Goal: Task Accomplishment & Management: Use online tool/utility

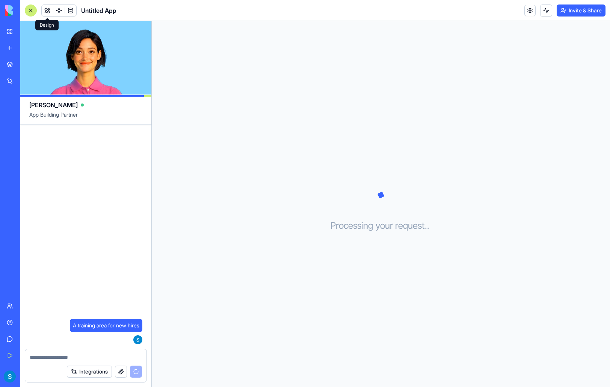
click at [51, 11] on button at bounding box center [47, 10] width 11 height 11
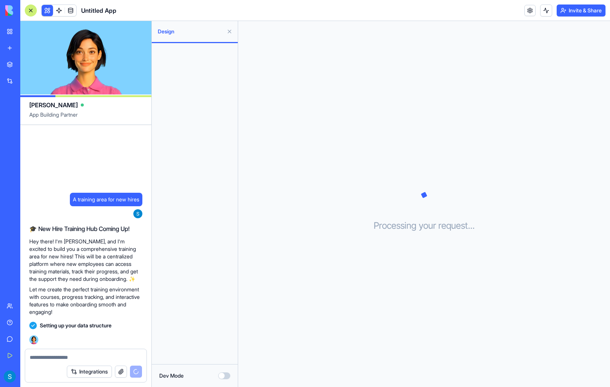
click at [231, 32] on button at bounding box center [229, 32] width 12 height 12
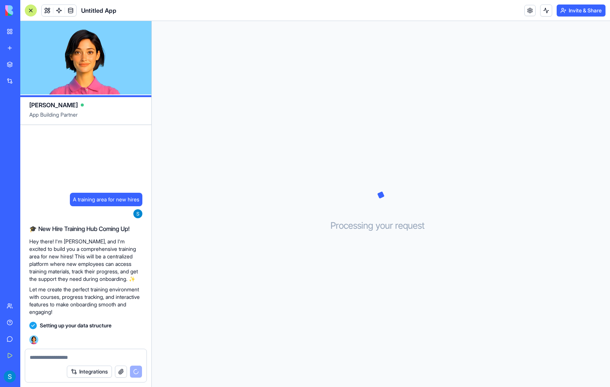
click at [193, 65] on div "Processing your request . . ." at bounding box center [381, 204] width 458 height 366
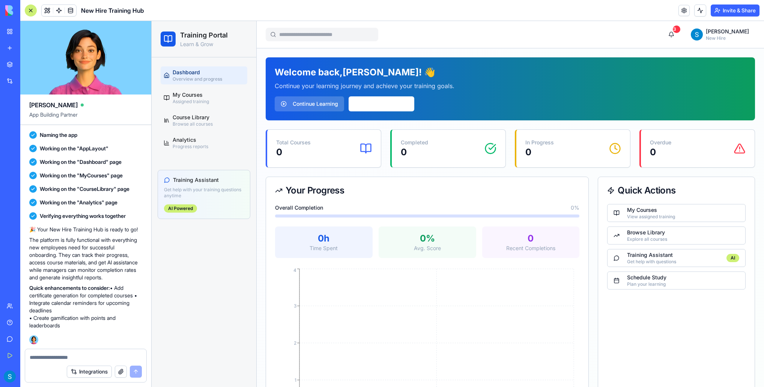
click at [351, 143] on div "Total Courses 0" at bounding box center [324, 149] width 96 height 20
click at [371, 102] on button "Browse Courses" at bounding box center [382, 103] width 66 height 15
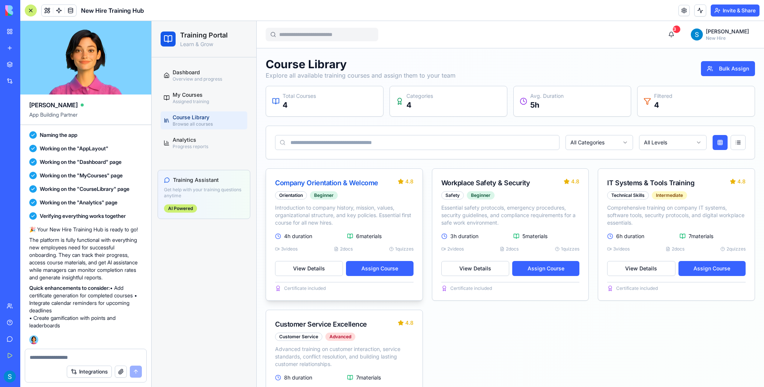
scroll to position [64, 0]
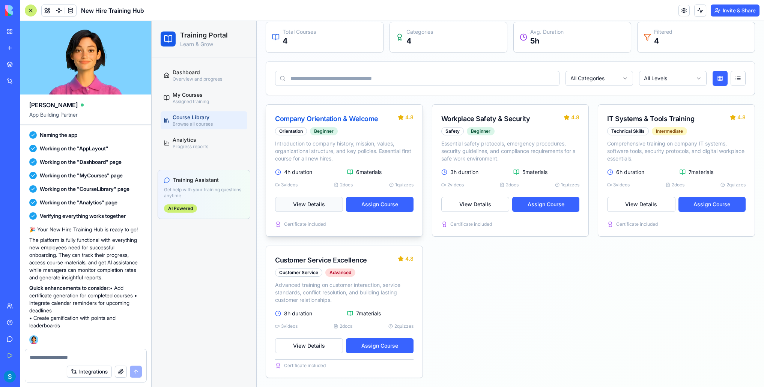
click at [320, 205] on button "View Details" at bounding box center [309, 204] width 68 height 15
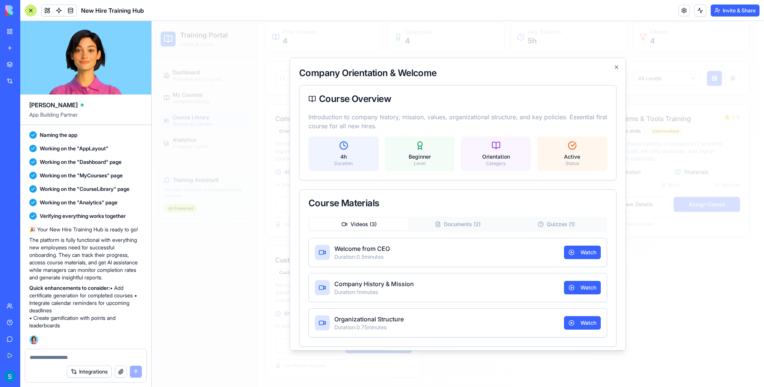
scroll to position [30, 0]
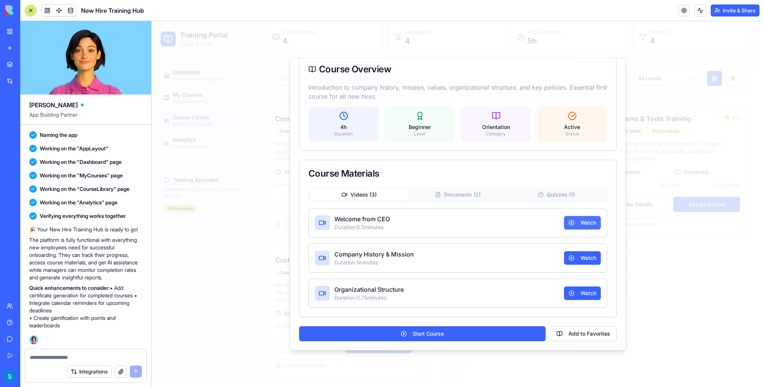
click at [576, 222] on button "Watch" at bounding box center [582, 223] width 37 height 14
click at [376, 225] on p "Duration: 0.5 minutes" at bounding box center [363, 228] width 56 height 8
click at [400, 335] on button "Start Course" at bounding box center [422, 334] width 247 height 15
click at [578, 332] on button "Add to Favorites" at bounding box center [583, 334] width 66 height 15
click at [500, 133] on div "Category" at bounding box center [496, 134] width 61 height 6
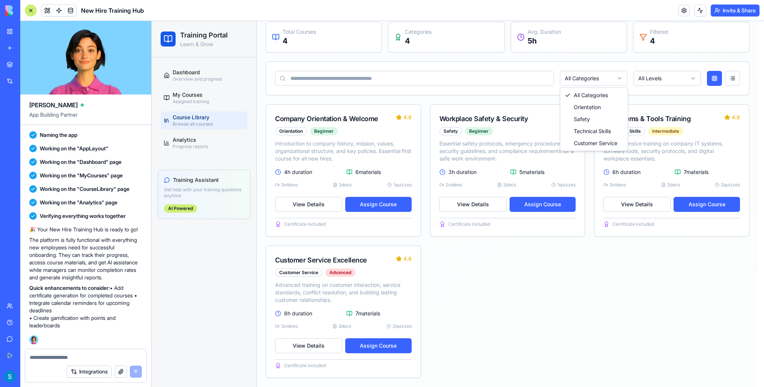
click at [604, 80] on html "Training Portal Learn & Grow Dashboard Overview and progress My Courses Assigne…" at bounding box center [458, 172] width 613 height 431
click at [561, 208] on html "Training Portal Learn & Grow Dashboard Overview and progress My Courses Assigne…" at bounding box center [458, 172] width 613 height 431
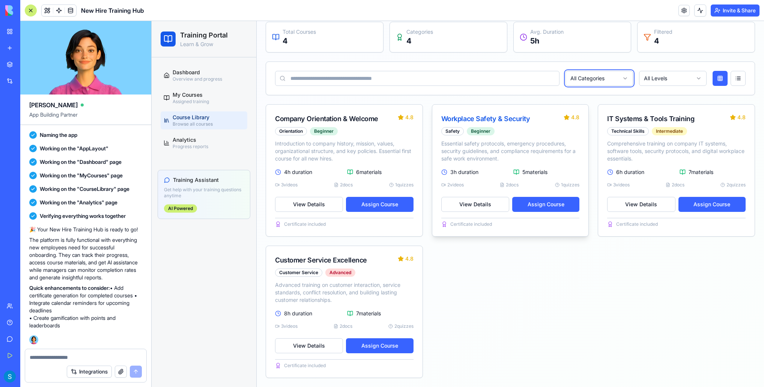
scroll to position [0, 0]
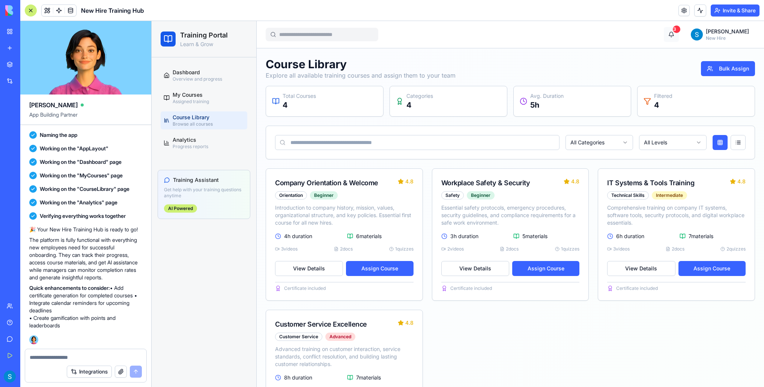
click at [609, 39] on button "3" at bounding box center [671, 34] width 15 height 15
click at [609, 39] on html "Training Portal Learn & Grow Dashboard Overview and progress My Courses Assigne…" at bounding box center [458, 236] width 613 height 431
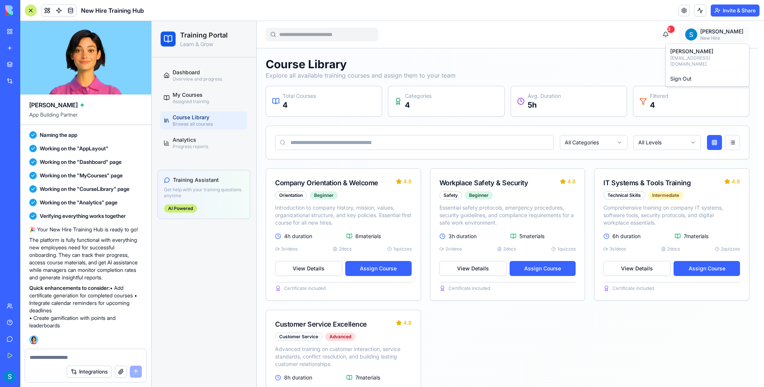
click at [609, 39] on html "Training Portal Learn & Grow Dashboard Overview and progress My Courses Assigne…" at bounding box center [458, 236] width 613 height 431
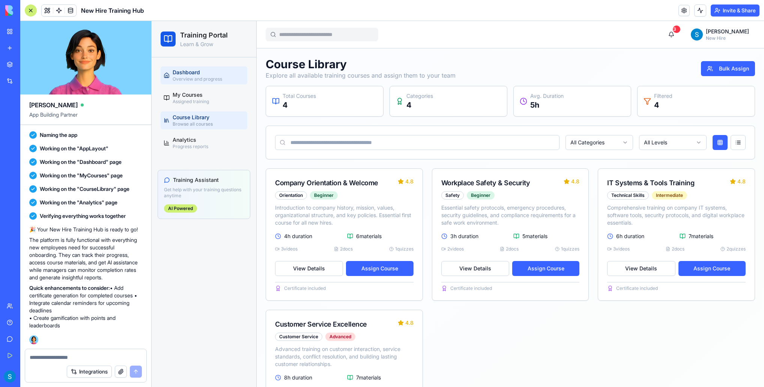
click at [184, 71] on span "Dashboard" at bounding box center [186, 73] width 27 height 8
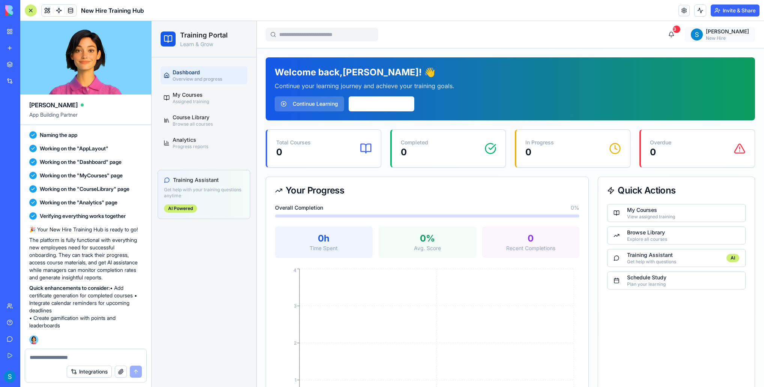
click at [609, 32] on html "Training Portal Learn & Grow Dashboard Overview and progress My Courses Assigne…" at bounding box center [458, 294] width 613 height 546
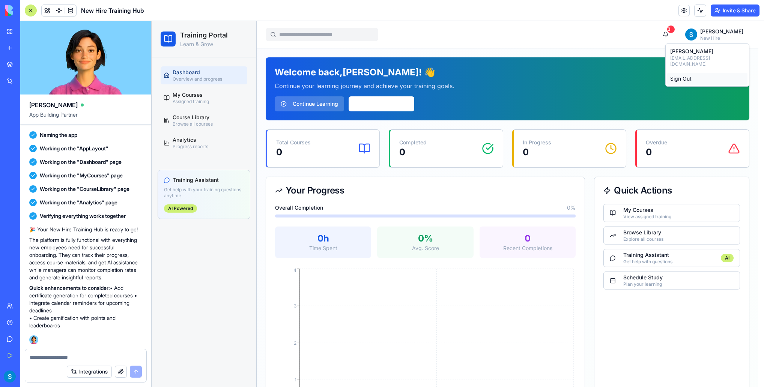
click at [609, 73] on div "Sign Out" at bounding box center [708, 79] width 80 height 12
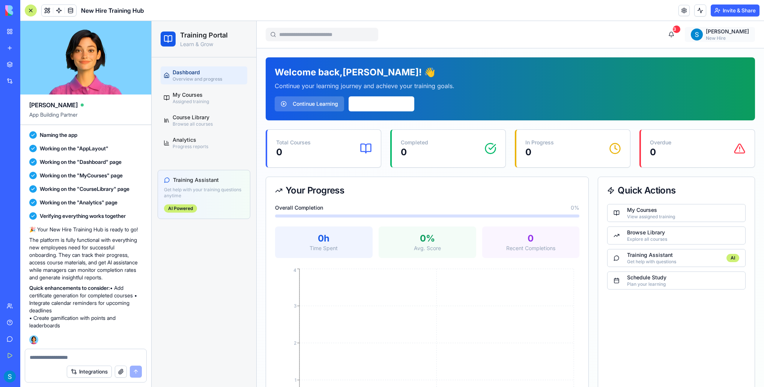
click at [609, 35] on html "Training Portal Learn & Grow Dashboard Overview and progress My Courses Assigne…" at bounding box center [458, 294] width 613 height 546
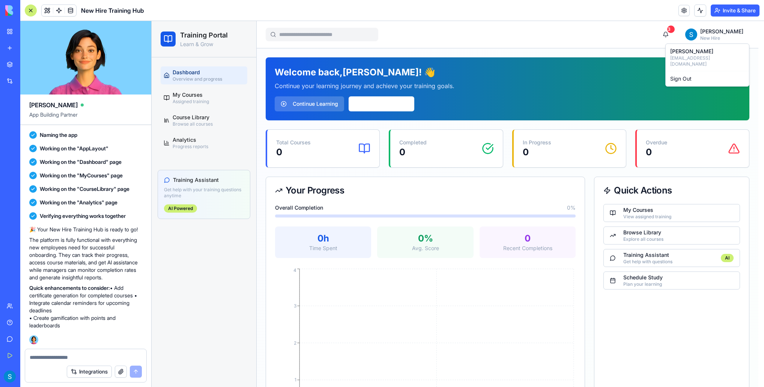
click at [386, 105] on html "Training Portal Learn & Grow Dashboard Overview and progress My Courses Assigne…" at bounding box center [458, 293] width 613 height 544
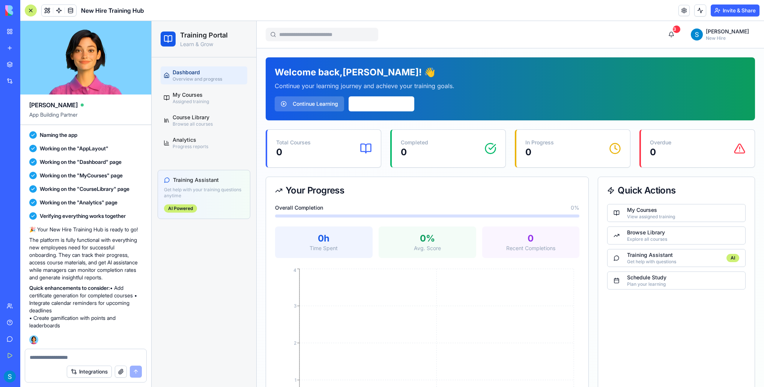
click at [520, 144] on div "In Progress 0" at bounding box center [574, 149] width 114 height 38
click at [609, 257] on div "Training Assistant" at bounding box center [651, 256] width 49 height 8
click at [609, 287] on div "Plan your learning" at bounding box center [646, 285] width 39 height 6
click at [179, 208] on div "AI Powered" at bounding box center [180, 209] width 33 height 8
click at [187, 117] on span "Course Library" at bounding box center [191, 118] width 37 height 8
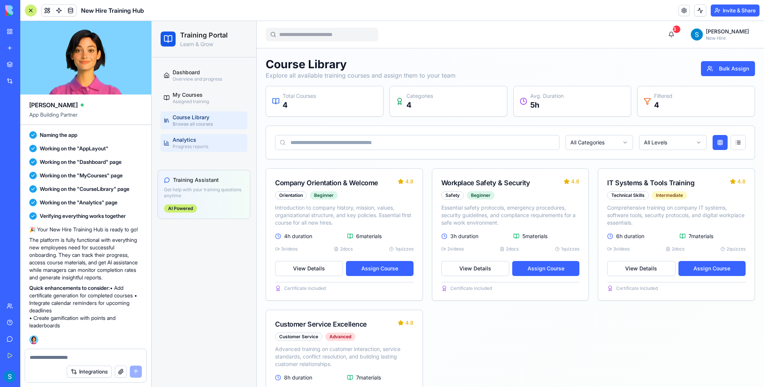
click at [192, 139] on span "Analytics" at bounding box center [185, 140] width 24 height 8
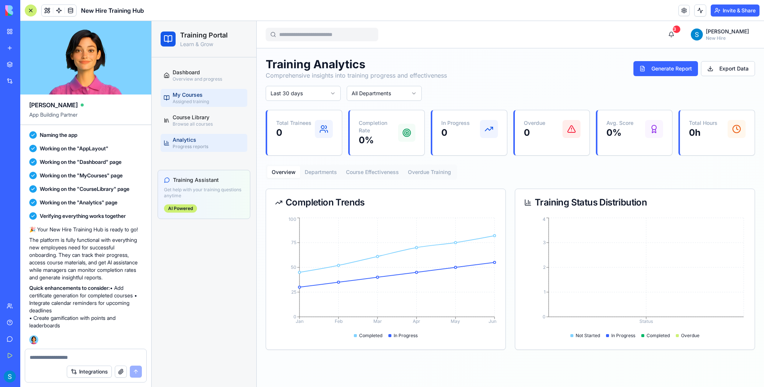
click at [201, 98] on span "My Courses" at bounding box center [188, 95] width 30 height 8
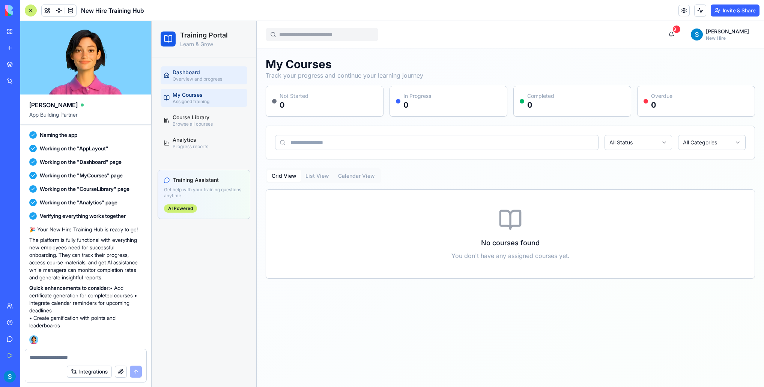
click at [208, 69] on div "Dashboard Overview and progress" at bounding box center [198, 76] width 50 height 14
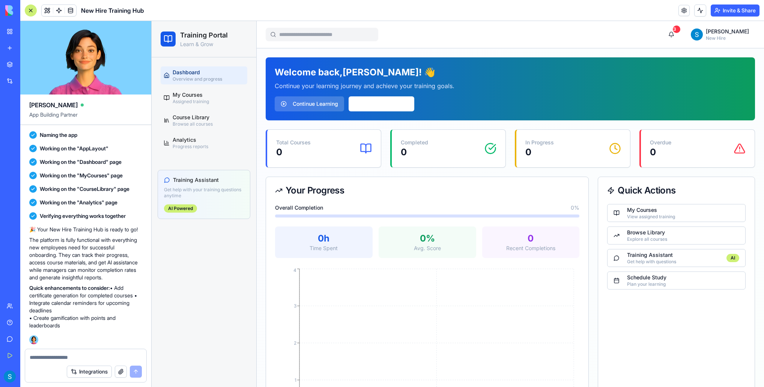
click at [208, 39] on h2 "Training Portal" at bounding box center [204, 35] width 48 height 11
click at [47, 9] on span at bounding box center [47, 10] width 21 height 21
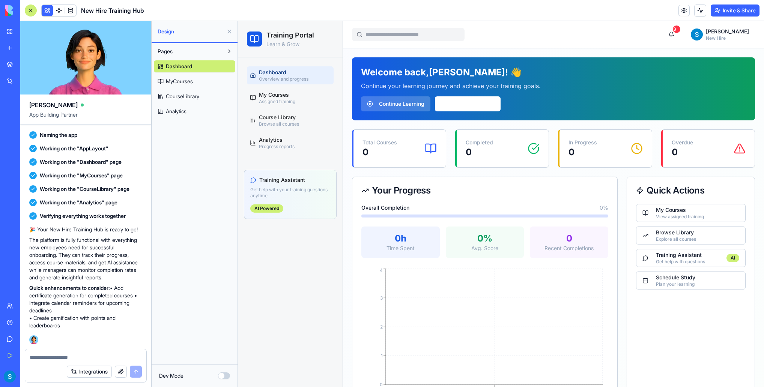
click at [181, 84] on span "MyCourses" at bounding box center [179, 82] width 27 height 8
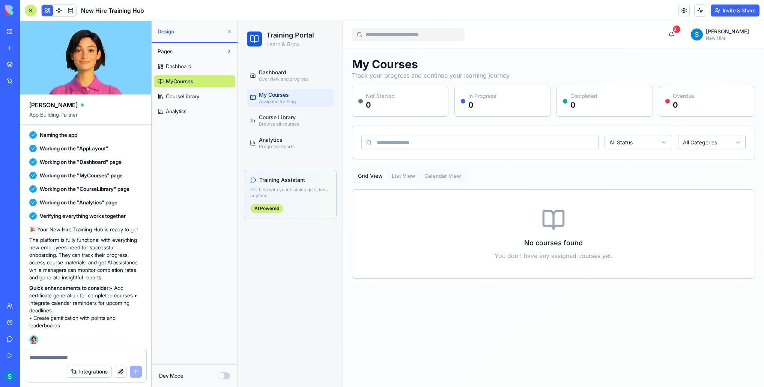
click at [184, 68] on span "Dashboard" at bounding box center [179, 67] width 26 height 8
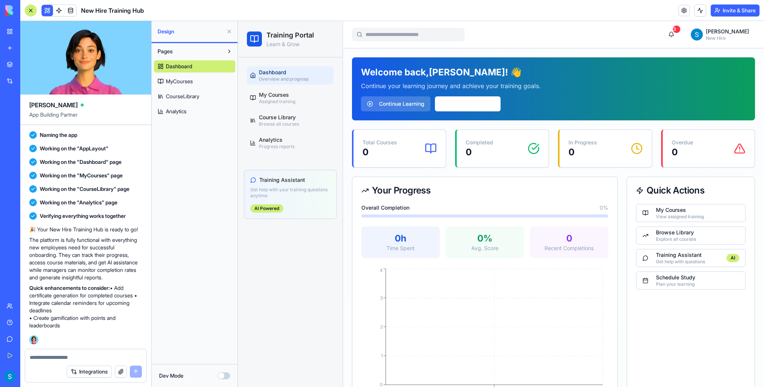
click at [228, 31] on button at bounding box center [229, 32] width 12 height 12
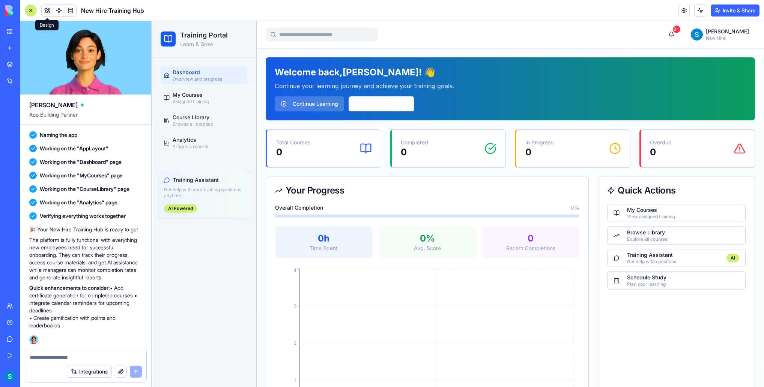
click at [45, 9] on button at bounding box center [47, 10] width 11 height 11
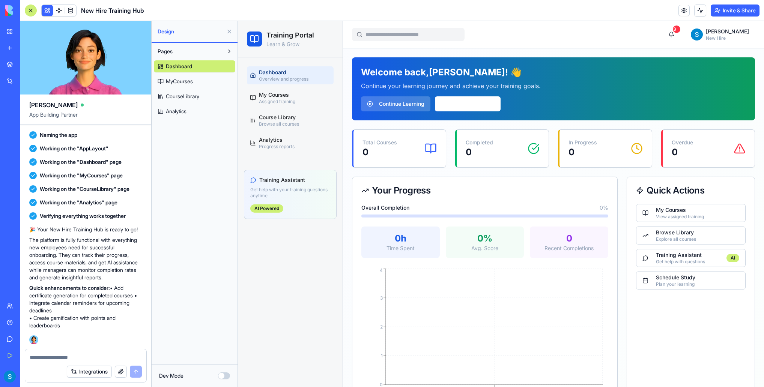
click at [175, 50] on button "Pages" at bounding box center [188, 51] width 69 height 12
click at [177, 68] on span "Dashboard" at bounding box center [179, 67] width 26 height 8
click at [287, 79] on span "Overview and progress" at bounding box center [284, 79] width 50 height 6
click at [227, 30] on button at bounding box center [229, 32] width 12 height 12
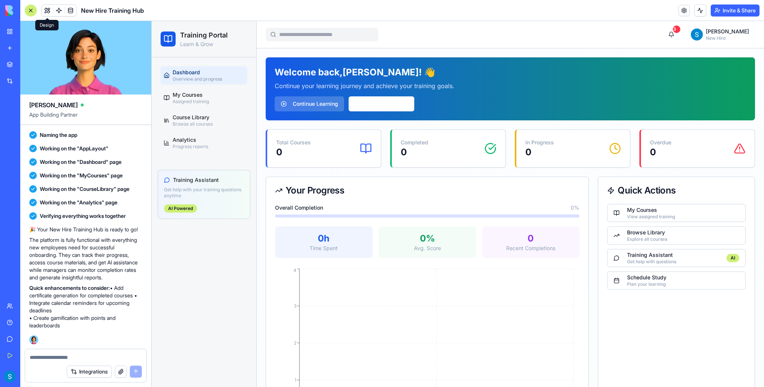
click at [48, 10] on button at bounding box center [47, 10] width 11 height 11
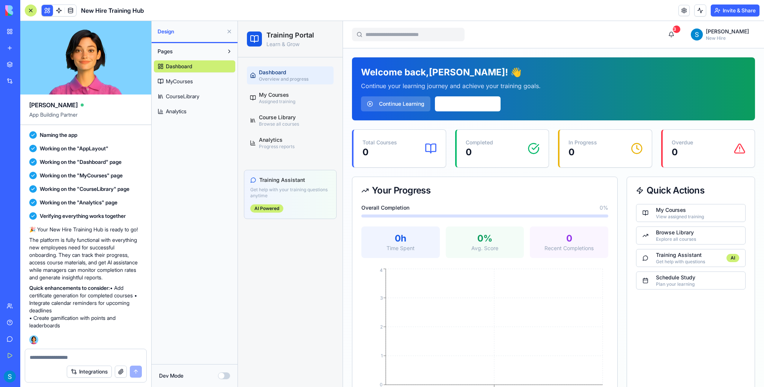
click at [223, 376] on button "Dev Mode" at bounding box center [224, 376] width 12 height 7
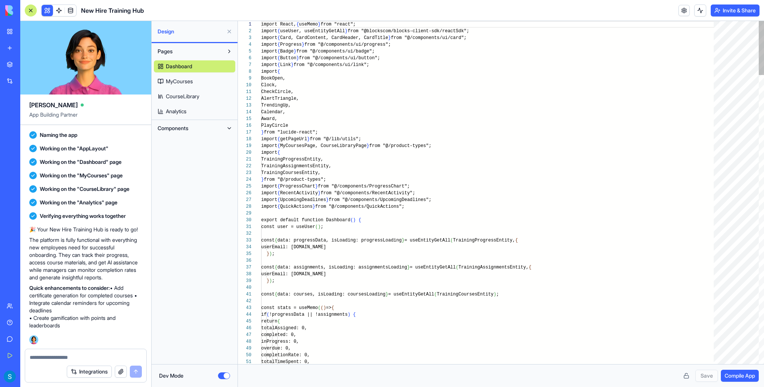
scroll to position [68, 0]
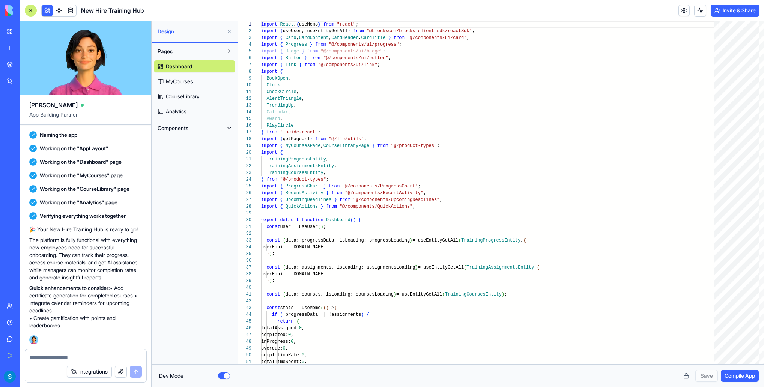
click at [223, 376] on button "Dev Mode" at bounding box center [224, 376] width 12 height 7
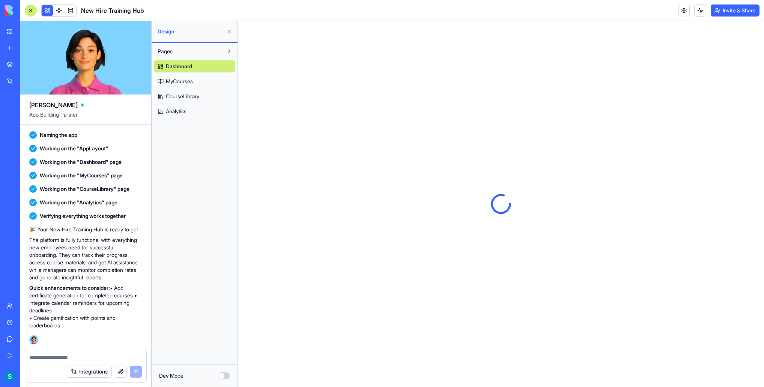
scroll to position [0, 0]
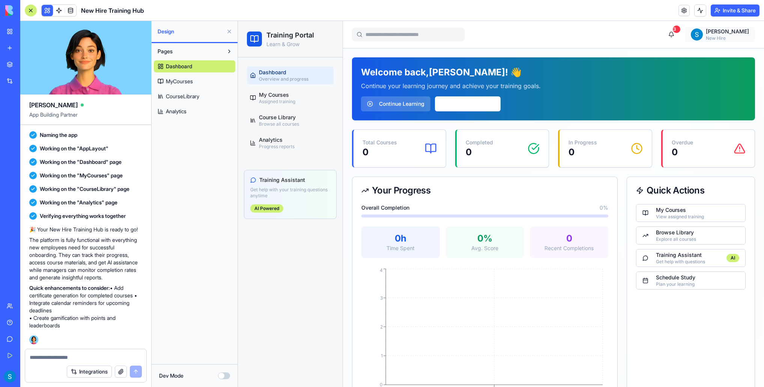
click at [609, 41] on html "Training Portal Learn & Grow Dashboard Overview and progress My Courses Assigne…" at bounding box center [501, 278] width 526 height 514
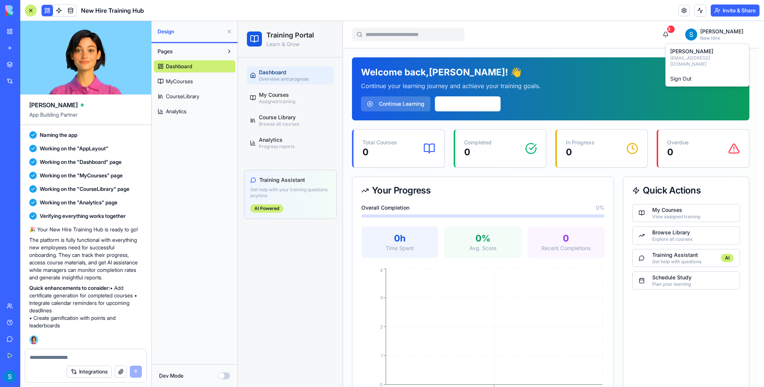
click at [96, 370] on button "Integrations" at bounding box center [89, 372] width 45 height 12
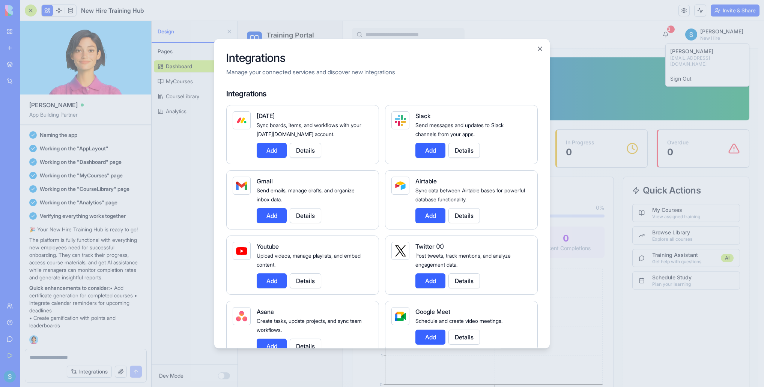
click at [171, 282] on div at bounding box center [382, 193] width 764 height 387
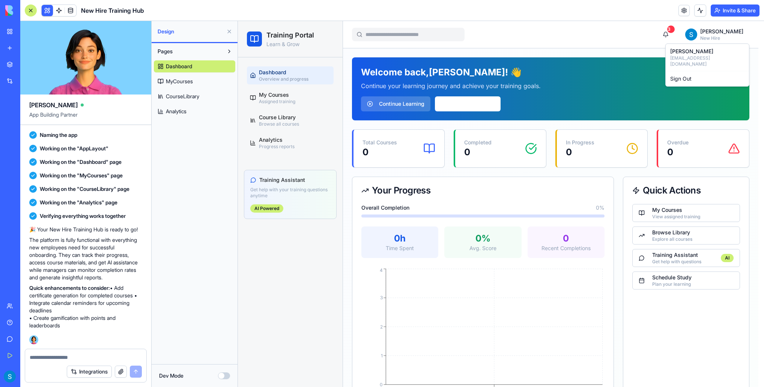
click at [252, 202] on html "Training Portal Learn & Grow Dashboard Overview and progress My Courses Assigne…" at bounding box center [501, 277] width 526 height 512
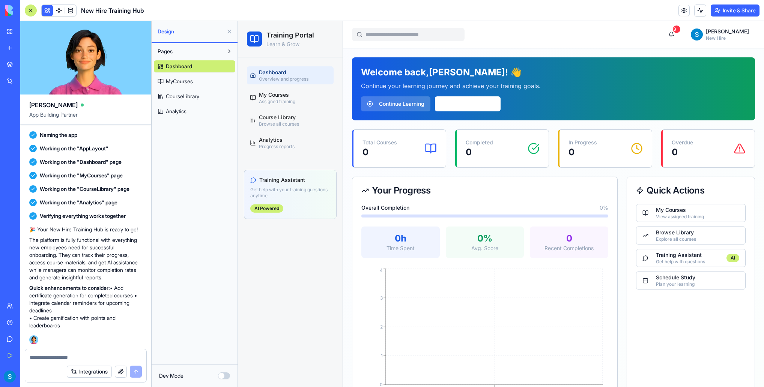
click at [177, 78] on span "MyCourses" at bounding box center [179, 82] width 27 height 8
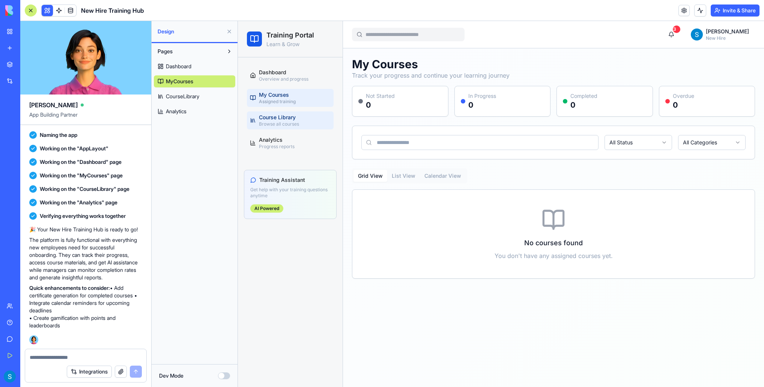
click at [298, 118] on div "Course Library Browse all courses" at bounding box center [279, 121] width 40 height 14
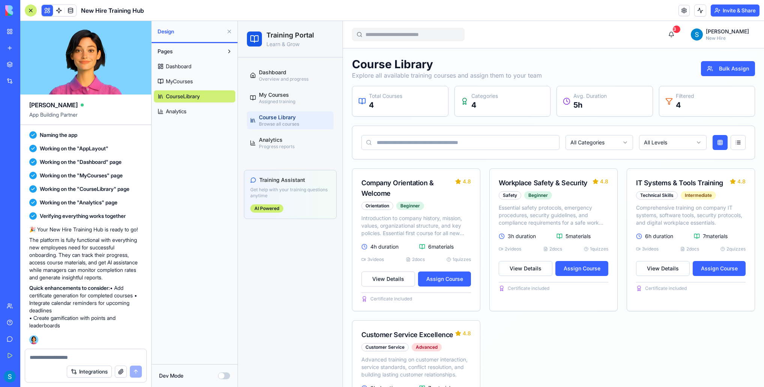
click at [191, 80] on span "MyCourses" at bounding box center [179, 82] width 27 height 8
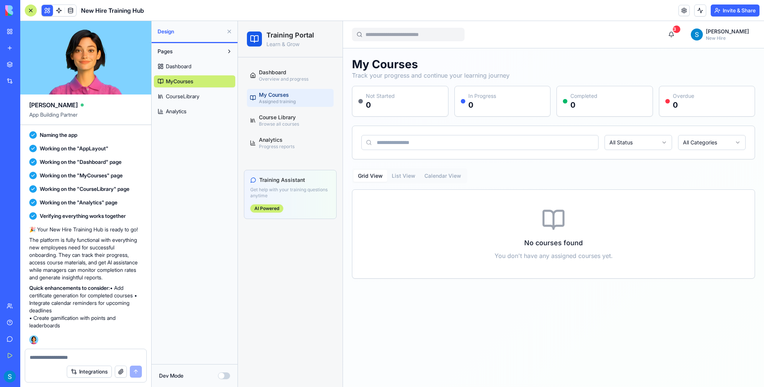
click at [167, 32] on span "Design" at bounding box center [191, 32] width 66 height 8
click at [228, 52] on button at bounding box center [229, 51] width 12 height 12
click at [12, 66] on link "Marketplace" at bounding box center [17, 64] width 30 height 15
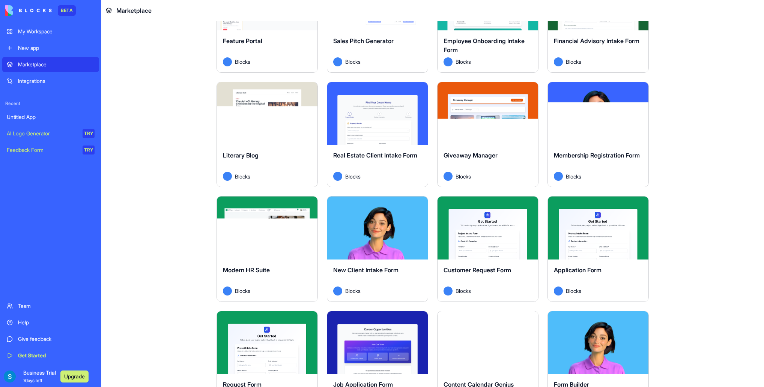
scroll to position [835, 0]
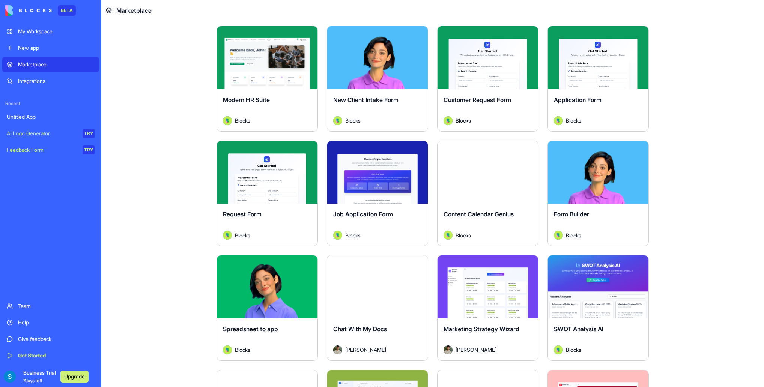
click at [512, 176] on button "Explore" at bounding box center [488, 172] width 56 height 15
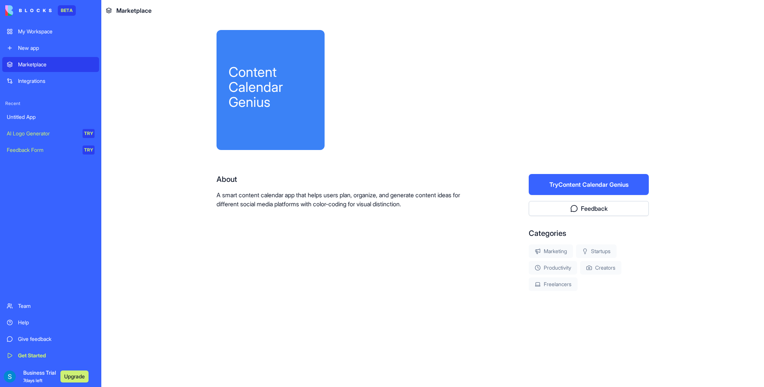
click at [475, 93] on div at bounding box center [493, 90] width 312 height 120
click at [545, 185] on button "Try Content Calendar Genius" at bounding box center [589, 184] width 120 height 21
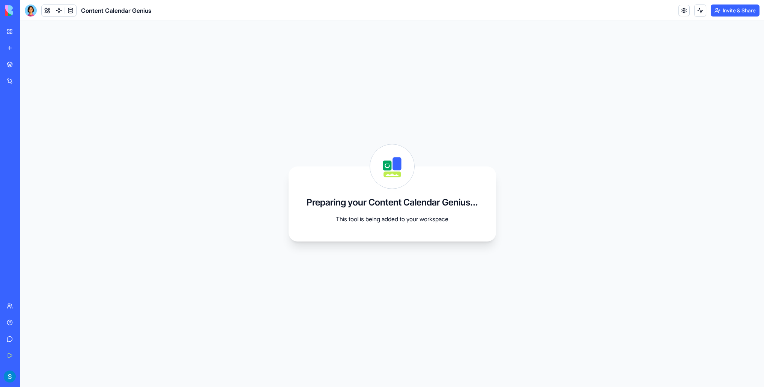
click at [28, 119] on div "New Hire Training Hub" at bounding box center [17, 117] width 21 height 8
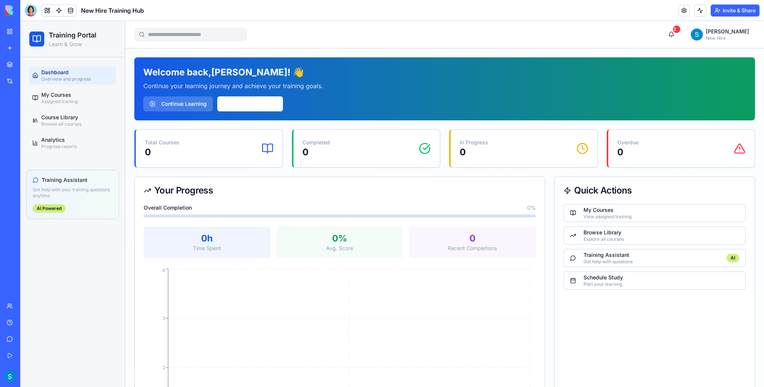
click at [28, 134] on div "Content Calendar Genius" at bounding box center [17, 134] width 21 height 8
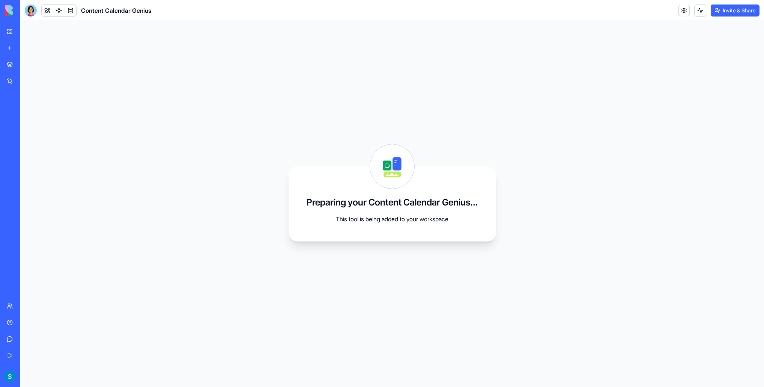
click at [28, 120] on div "New Hire Training Hub" at bounding box center [17, 117] width 21 height 8
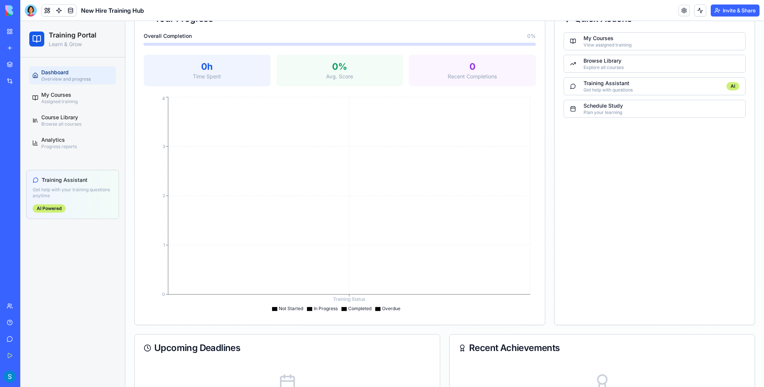
scroll to position [227, 0]
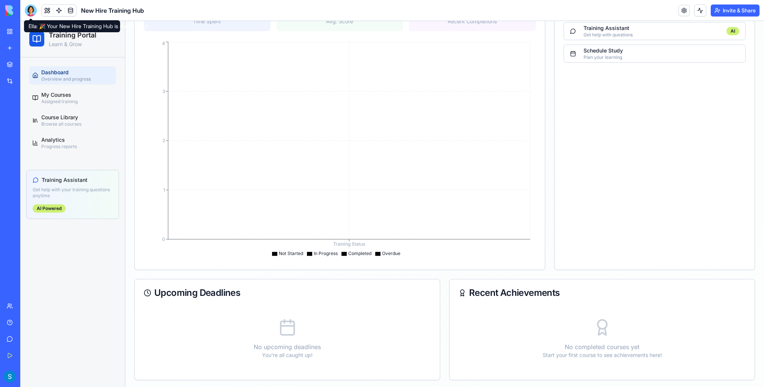
click at [32, 12] on div at bounding box center [31, 11] width 12 height 12
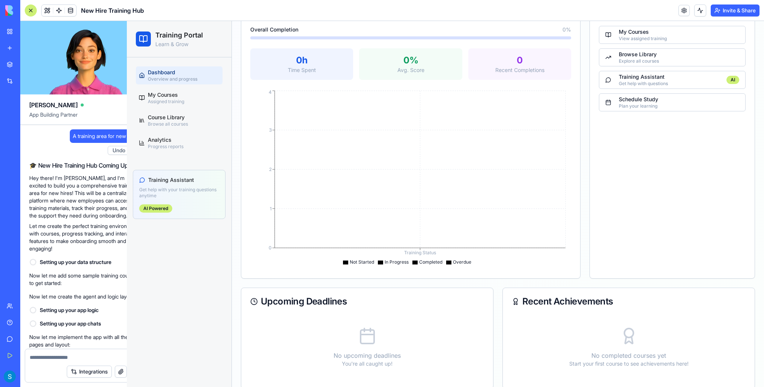
scroll to position [238, 0]
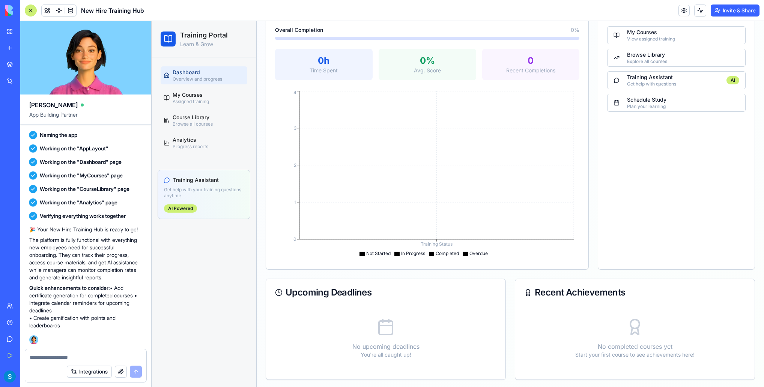
click at [32, 12] on div at bounding box center [31, 11] width 12 height 12
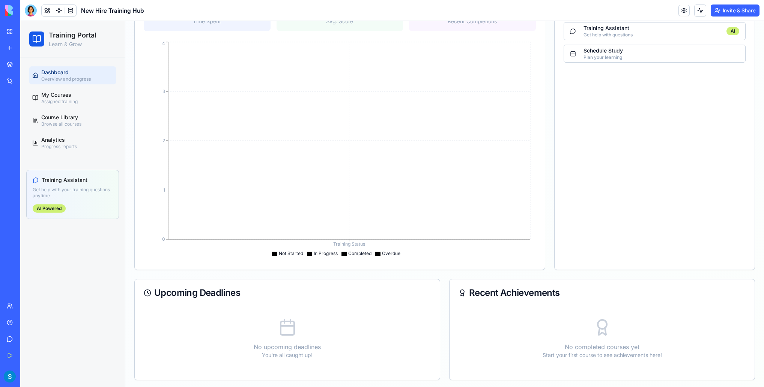
click at [32, 12] on div at bounding box center [31, 11] width 12 height 12
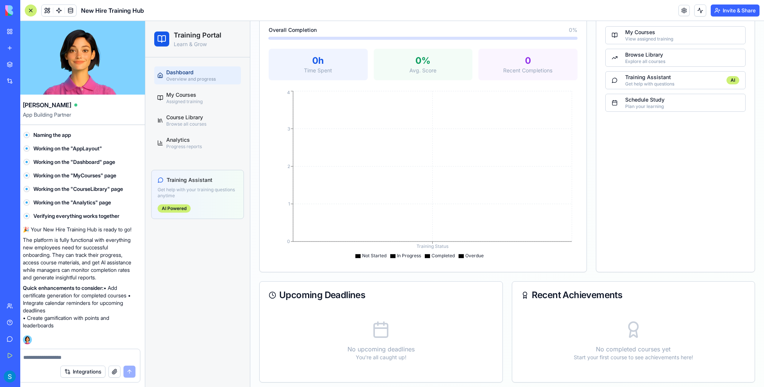
scroll to position [0, 0]
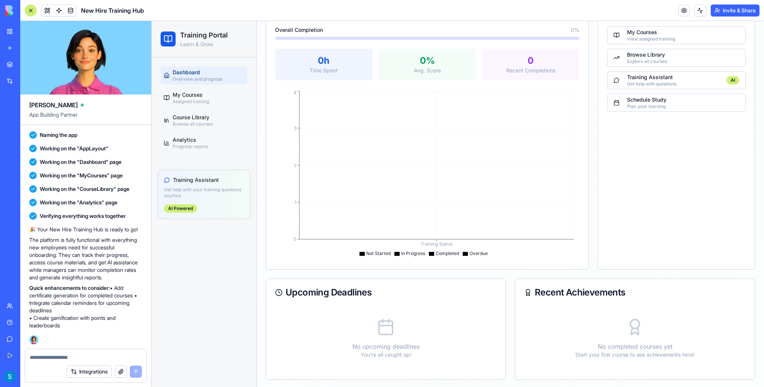
click at [32, 12] on div at bounding box center [31, 11] width 12 height 12
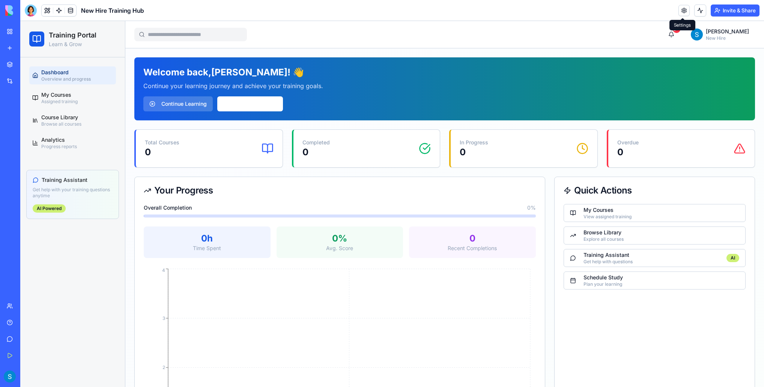
click at [609, 11] on link at bounding box center [684, 10] width 11 height 11
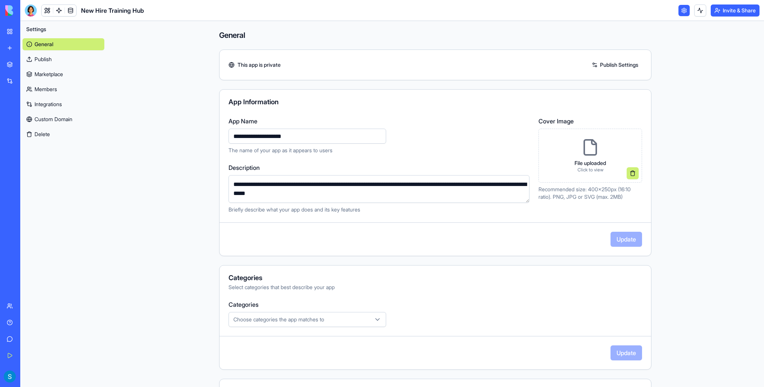
click at [74, 102] on link "Integrations" at bounding box center [64, 104] width 82 height 12
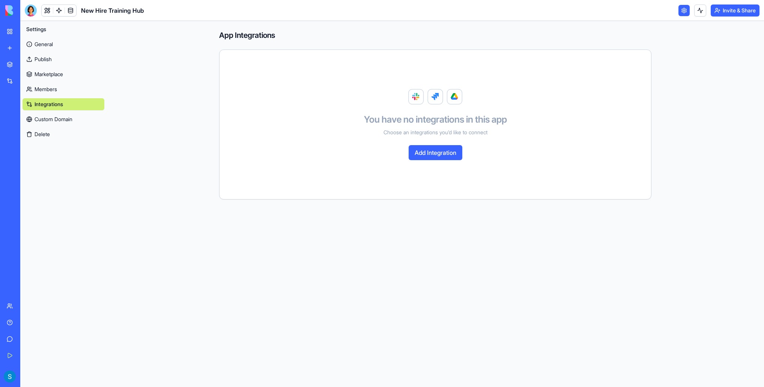
click at [57, 46] on link "General" at bounding box center [64, 44] width 82 height 12
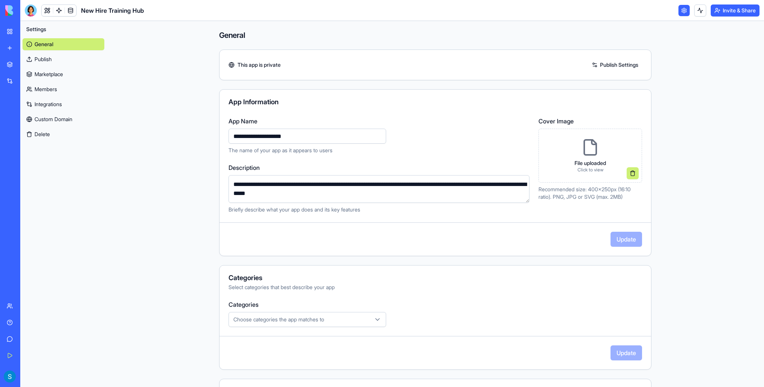
click at [44, 60] on link "Publish" at bounding box center [64, 59] width 82 height 12
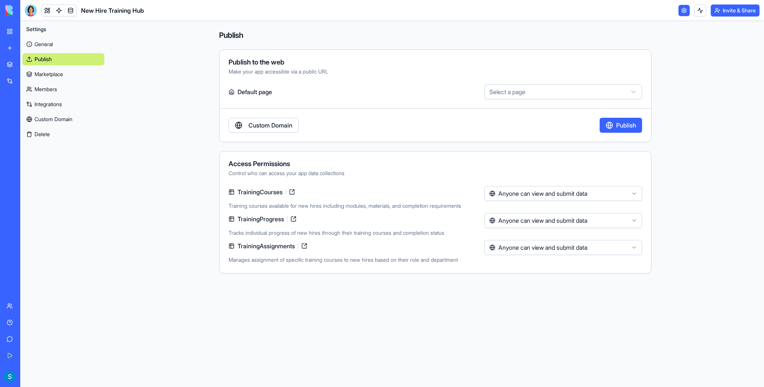
click at [54, 79] on link "Marketplace" at bounding box center [64, 74] width 82 height 12
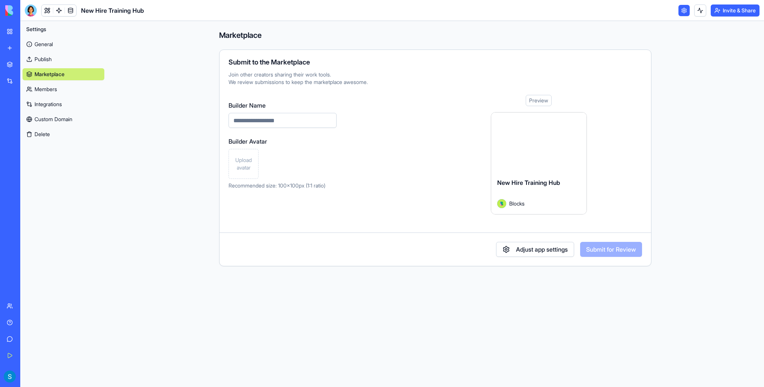
click at [53, 92] on link "Members" at bounding box center [64, 89] width 82 height 12
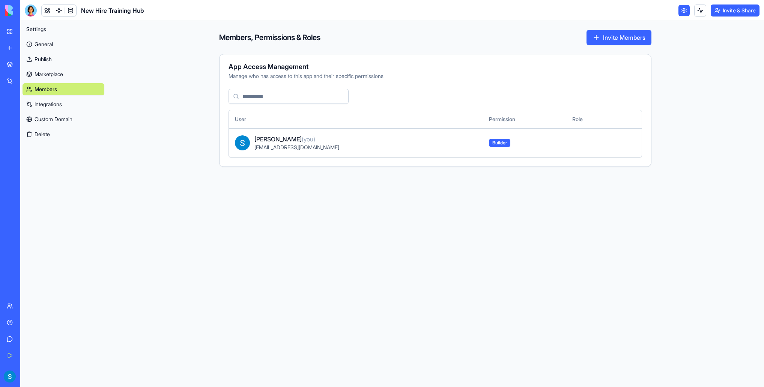
click at [52, 109] on link "Integrations" at bounding box center [64, 104] width 82 height 12
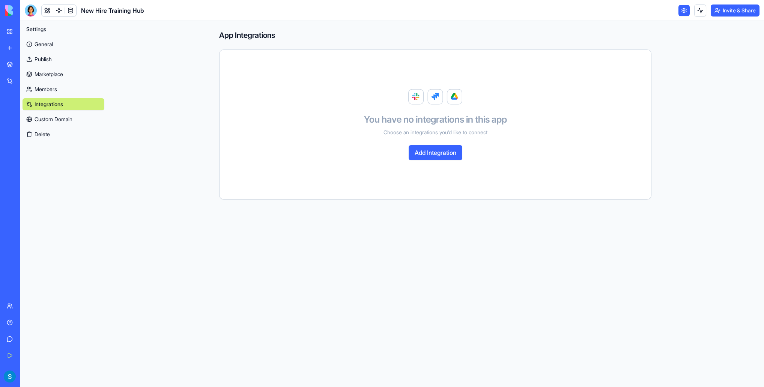
click at [51, 126] on div "General Publish Marketplace Members Integrations Custom Domain Delete" at bounding box center [64, 87] width 82 height 105
click at [38, 30] on span "Settings" at bounding box center [36, 30] width 20 height 8
click at [35, 12] on div at bounding box center [31, 11] width 12 height 12
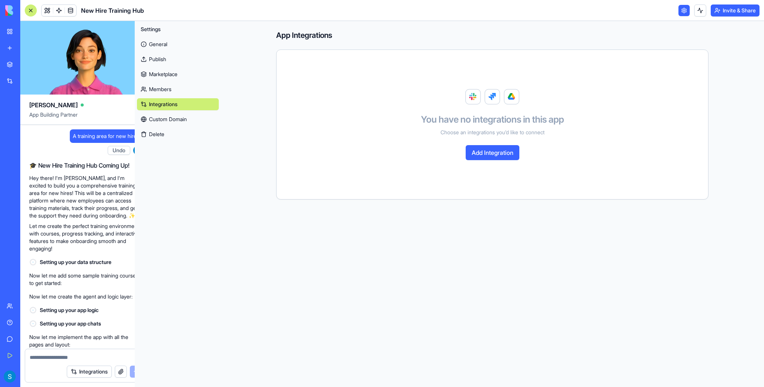
scroll to position [238, 0]
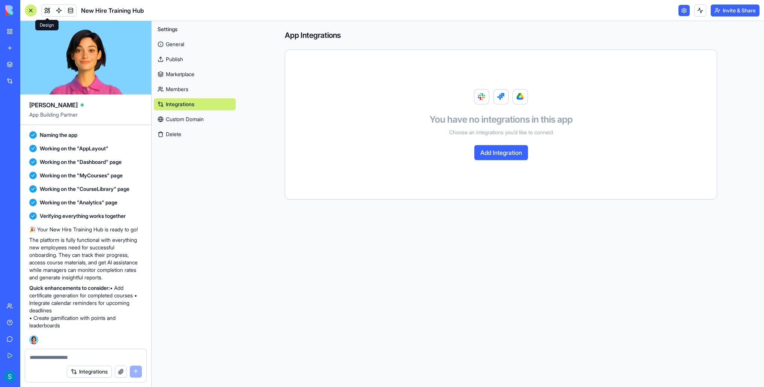
click at [48, 11] on link at bounding box center [47, 10] width 11 height 11
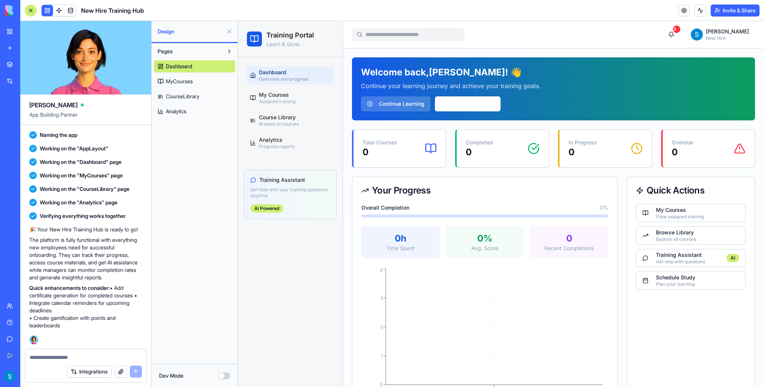
click at [278, 43] on p "Learn & Grow" at bounding box center [291, 45] width 48 height 8
click at [397, 30] on div at bounding box center [408, 35] width 113 height 14
click at [396, 109] on button "Continue Learning" at bounding box center [395, 103] width 69 height 15
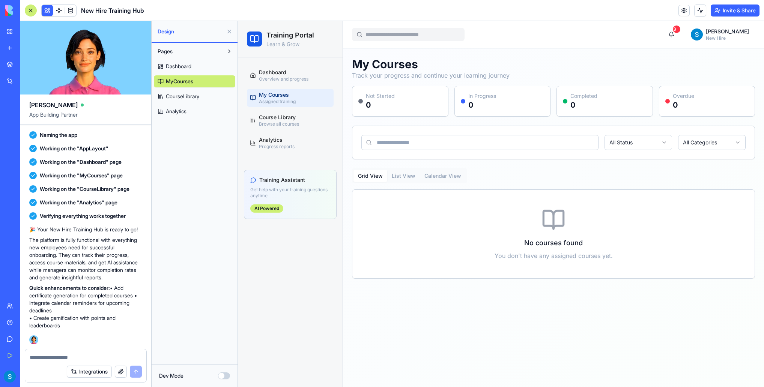
click at [11, 30] on link "My Workspace" at bounding box center [17, 31] width 30 height 15
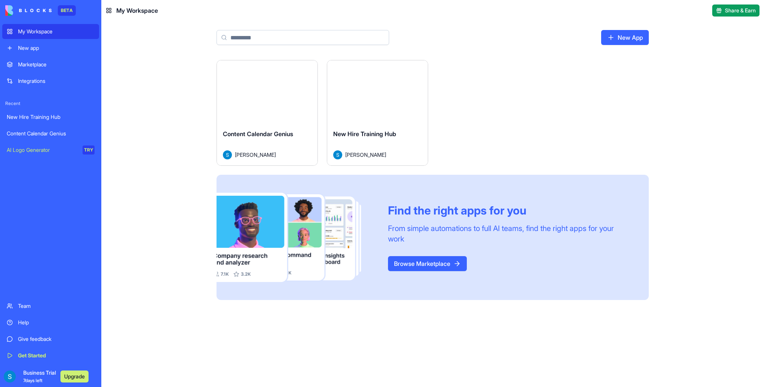
click at [50, 137] on div "Content Calendar Genius" at bounding box center [51, 134] width 88 height 8
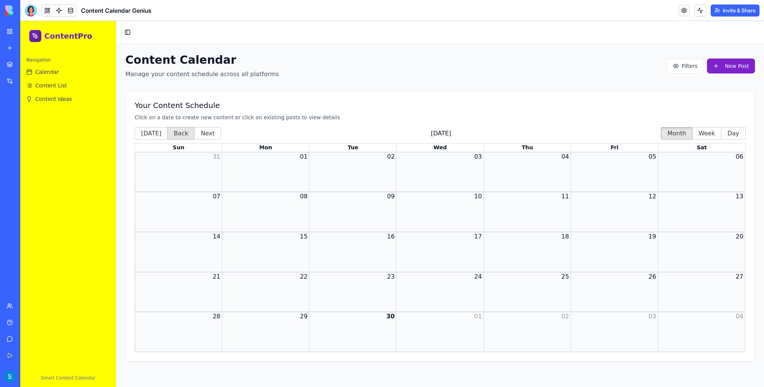
click at [170, 136] on button "Back" at bounding box center [180, 133] width 27 height 12
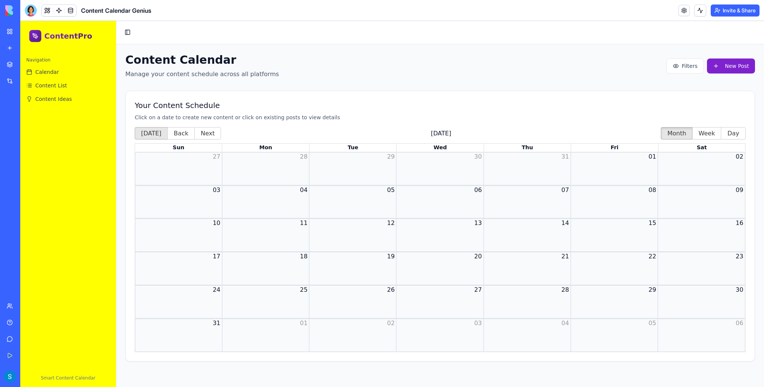
click at [146, 131] on button "[DATE]" at bounding box center [151, 133] width 33 height 12
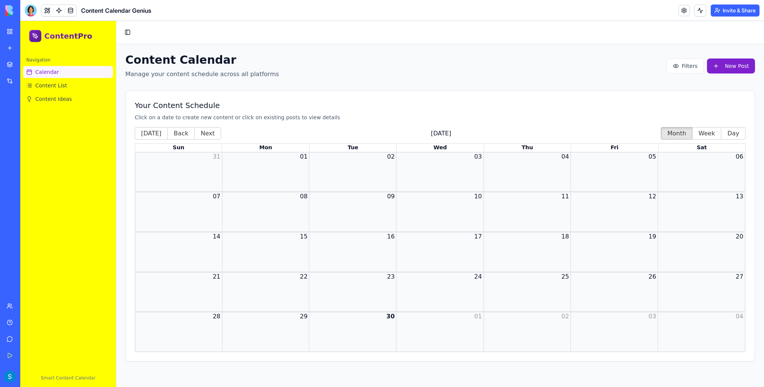
click at [49, 71] on span "Calendar" at bounding box center [47, 72] width 24 height 8
click at [53, 86] on span "Content List" at bounding box center [51, 86] width 32 height 8
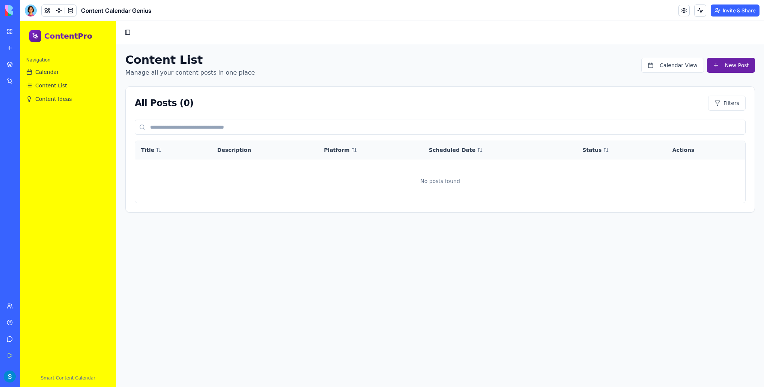
click at [609, 63] on span "New Post" at bounding box center [737, 66] width 24 height 8
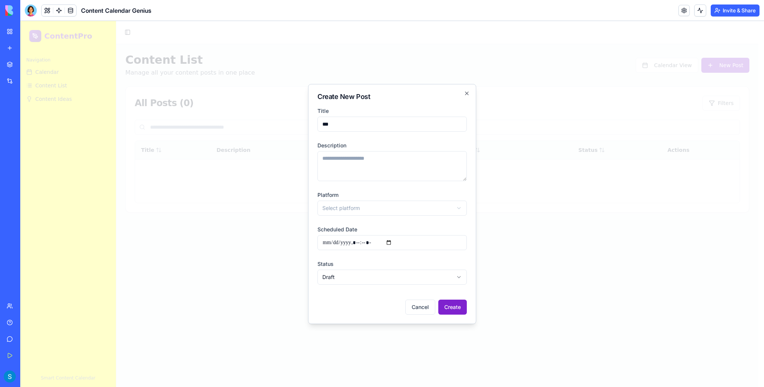
type input "***"
click at [379, 172] on textarea "Description" at bounding box center [392, 166] width 149 height 30
type textarea "***"
click at [366, 212] on body "ContentPro Navigation Calendar Content List Content Ideas Smart Content Calenda…" at bounding box center [389, 216] width 739 height 390
click at [449, 308] on button "Create" at bounding box center [453, 307] width 29 height 15
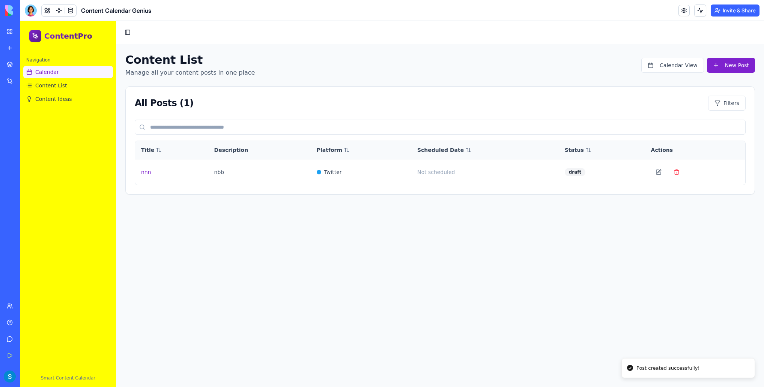
click at [61, 74] on link "Calendar" at bounding box center [68, 72] width 90 height 12
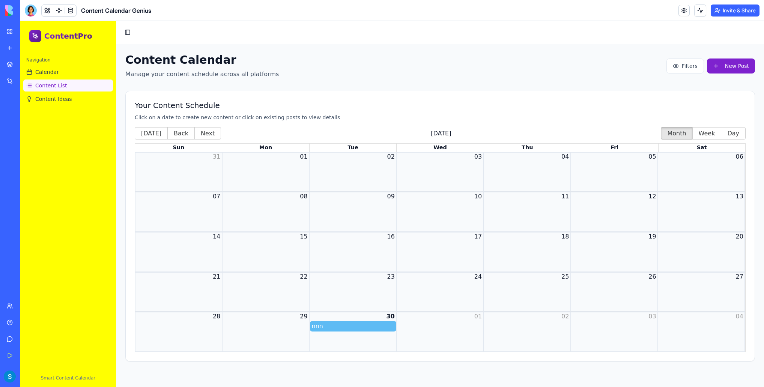
click at [62, 87] on span "Content List" at bounding box center [51, 86] width 32 height 8
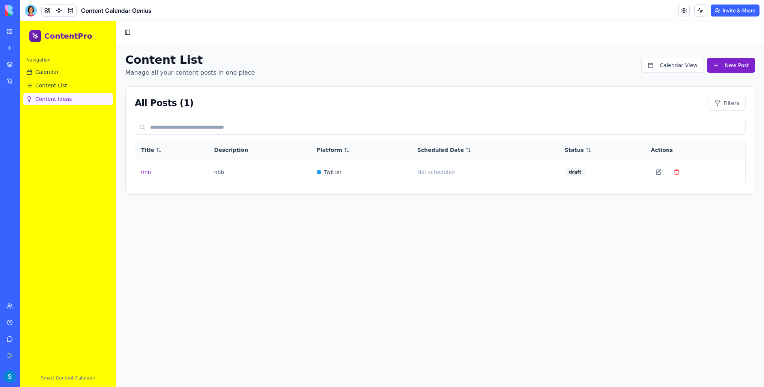
click at [65, 96] on span "Content Ideas" at bounding box center [53, 99] width 37 height 8
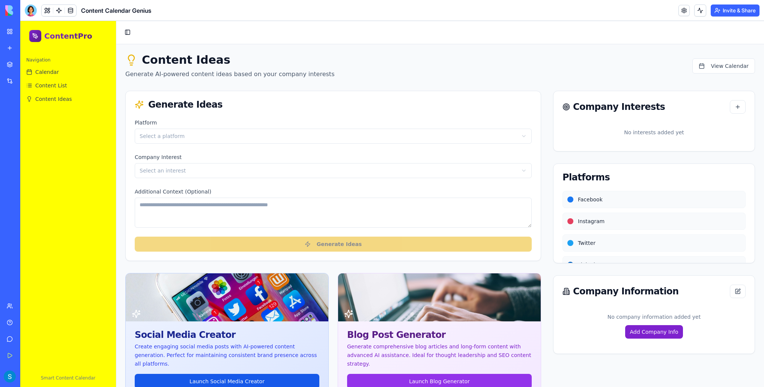
scroll to position [12, 0]
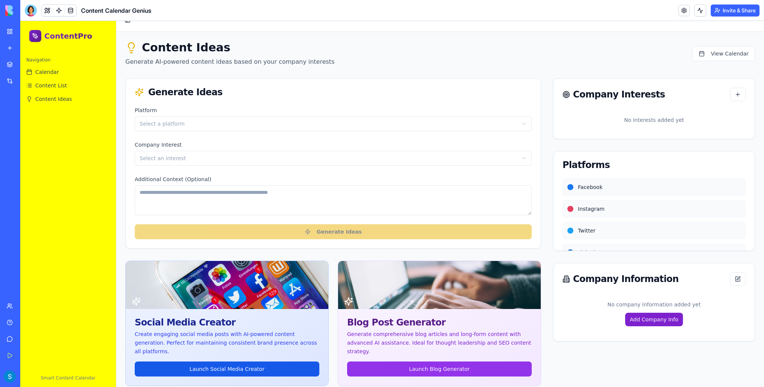
click at [261, 124] on html "ContentPro Navigation Calendar Content List Content Ideas Smart Content Calenda…" at bounding box center [392, 204] width 744 height 390
click at [231, 154] on html "ContentPro Navigation Calendar Content List Content Ideas Smart Content Calenda…" at bounding box center [392, 204] width 744 height 390
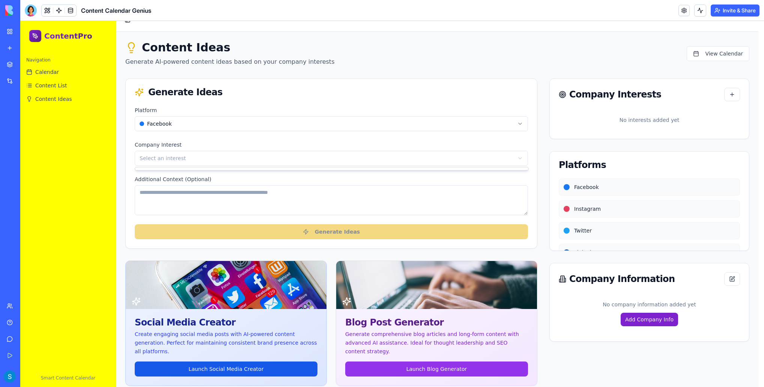
click at [219, 169] on div at bounding box center [331, 168] width 393 height 3
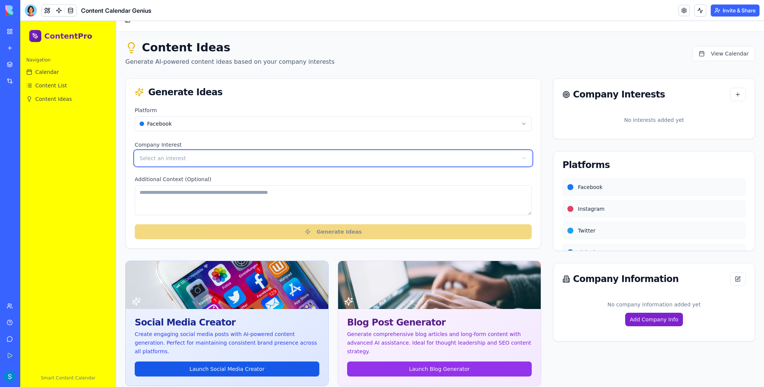
click at [609, 95] on html "ContentPro Navigation Calendar Content List Content Ideas Smart Content Calenda…" at bounding box center [392, 204] width 744 height 390
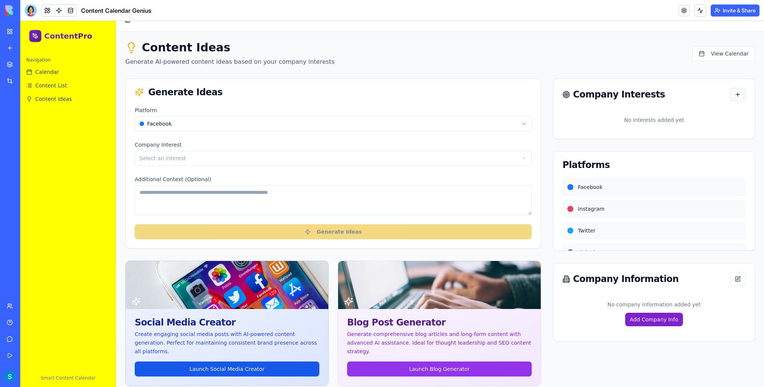
click at [609, 95] on button "button" at bounding box center [738, 95] width 16 height 14
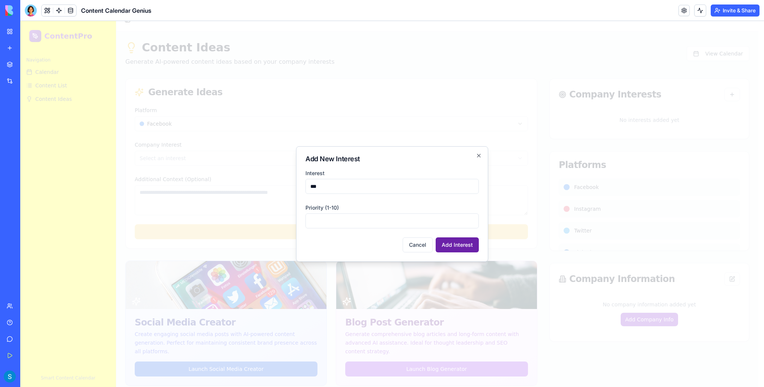
type input "***"
click at [455, 247] on button "Add Interest" at bounding box center [457, 245] width 43 height 15
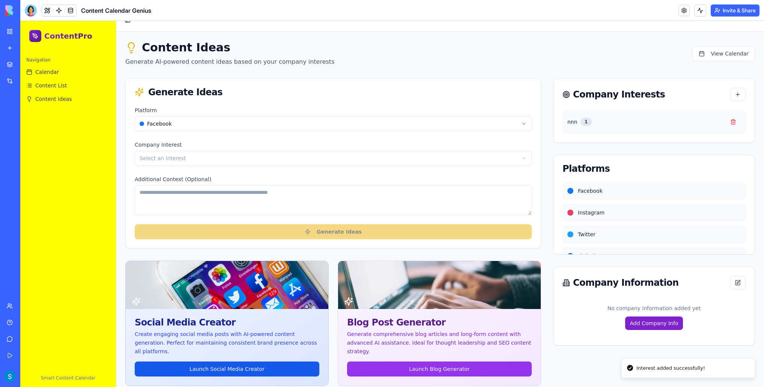
click at [268, 166] on div "Platform Facebook Company Interest Select an interest Additional Context (Optio…" at bounding box center [333, 177] width 415 height 143
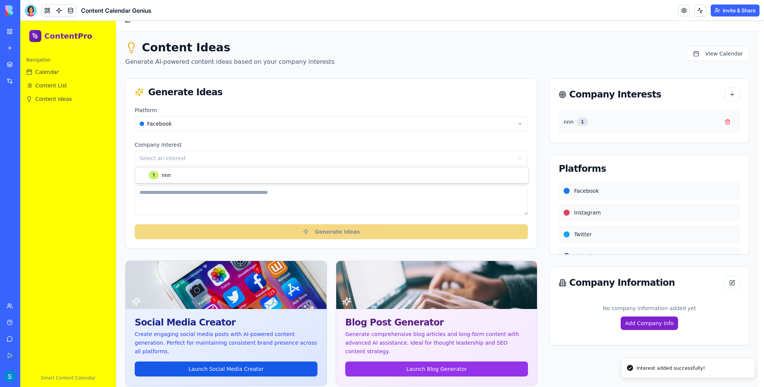
click at [267, 159] on html "ContentPro Navigation Calendar Content List Content Ideas Smart Content Calenda…" at bounding box center [392, 204] width 744 height 390
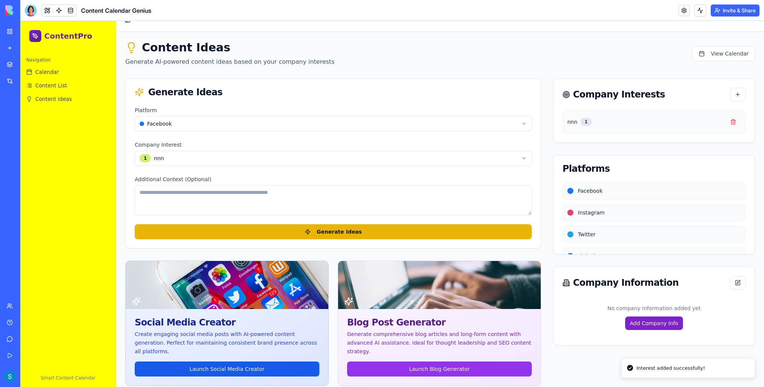
click at [227, 198] on textarea "Additional Context (Optional)" at bounding box center [333, 200] width 397 height 30
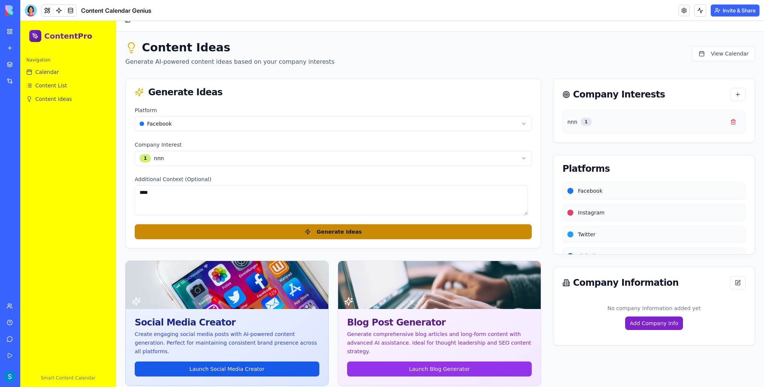
type textarea "***"
click at [270, 234] on button "Generate Ideas" at bounding box center [333, 232] width 397 height 15
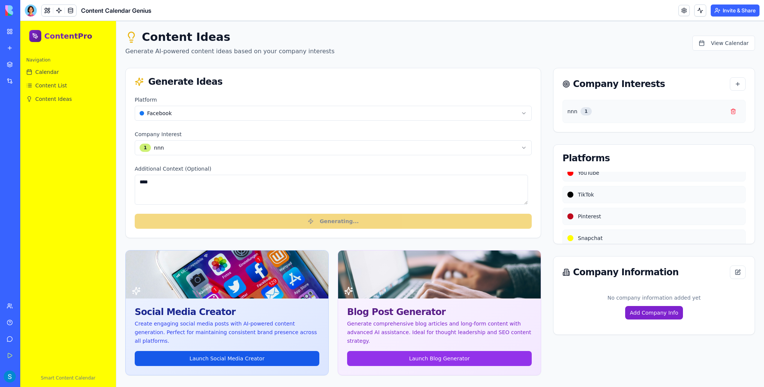
scroll to position [150, 0]
click at [269, 319] on div "Social Media Creator" at bounding box center [227, 309] width 203 height 21
click at [267, 322] on p "Create engaging social media posts with AI-powered content generation. Perfect …" at bounding box center [227, 333] width 185 height 26
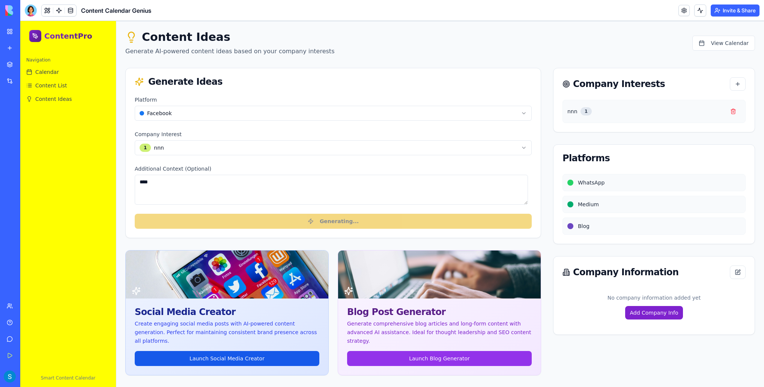
click at [583, 182] on span "WhatsApp" at bounding box center [591, 183] width 27 height 8
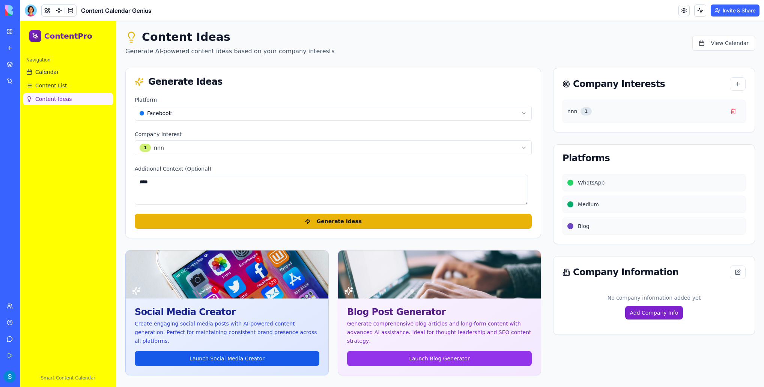
click at [63, 95] on link "Content Ideas" at bounding box center [68, 99] width 90 height 12
click at [63, 84] on span "Content List" at bounding box center [51, 86] width 32 height 8
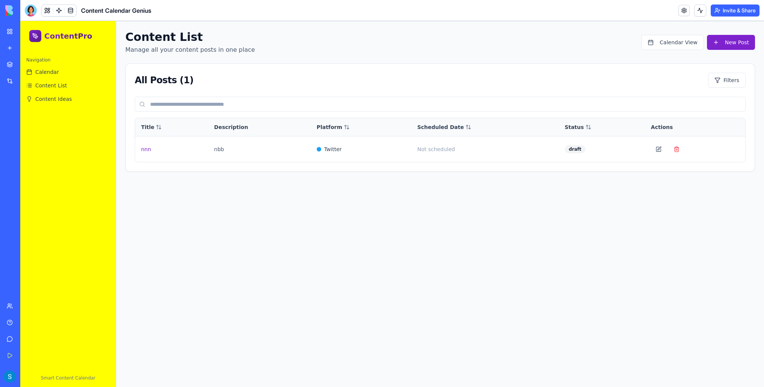
click at [65, 65] on div "Navigation" at bounding box center [68, 60] width 90 height 12
click at [55, 70] on span "Calendar" at bounding box center [47, 72] width 24 height 8
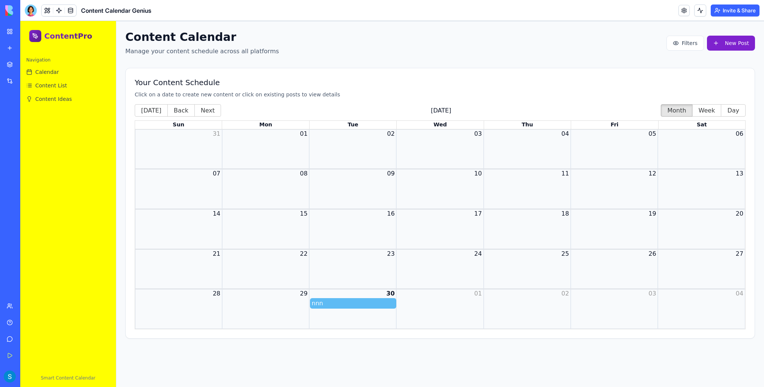
click at [348, 306] on span "nnn" at bounding box center [353, 303] width 83 height 9
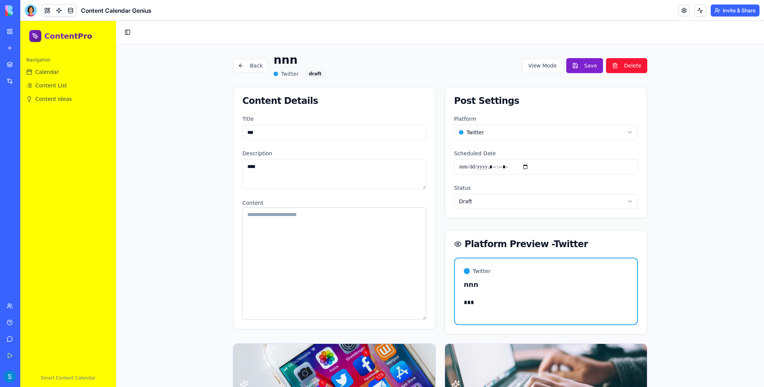
scroll to position [90, 0]
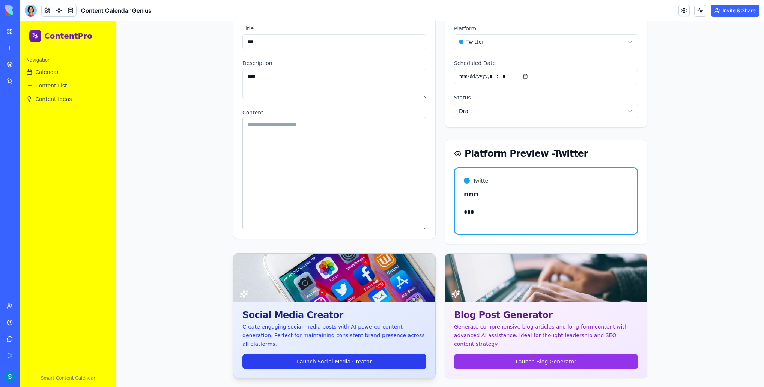
click at [389, 354] on link "Launch Social Media Creator" at bounding box center [335, 361] width 184 height 15
